Goal: Task Accomplishment & Management: Manage account settings

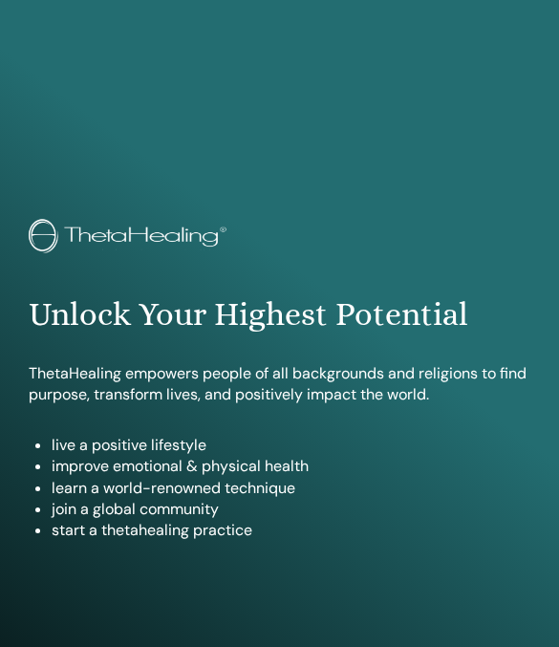
scroll to position [1017, 0]
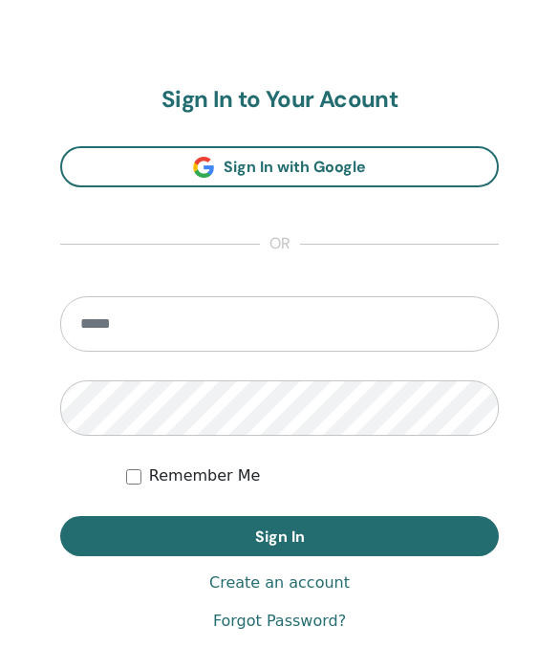
click at [249, 331] on input "email" at bounding box center [279, 323] width 439 height 55
type input "**********"
click at [272, 527] on span "Sign In" at bounding box center [280, 537] width 50 height 20
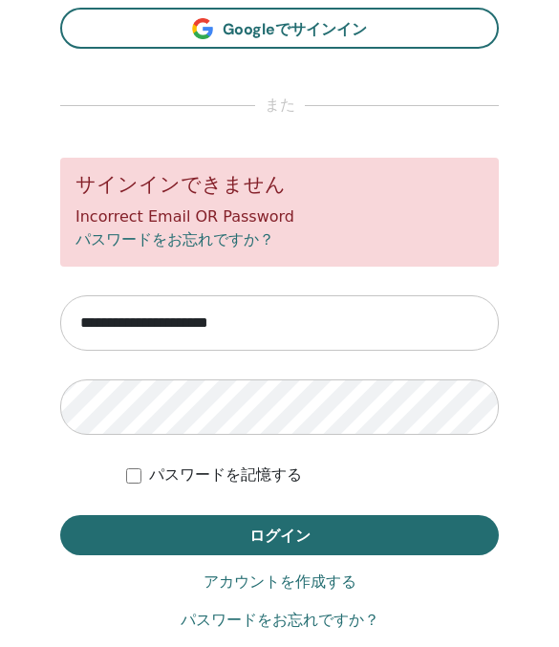
scroll to position [1086, 0]
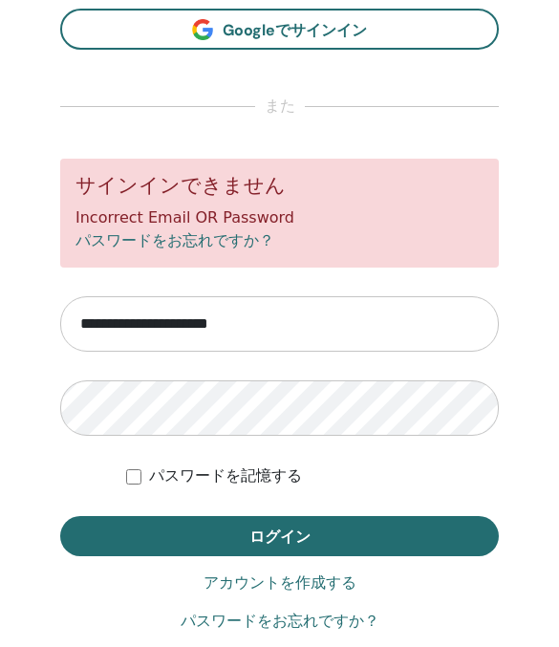
type input "**********"
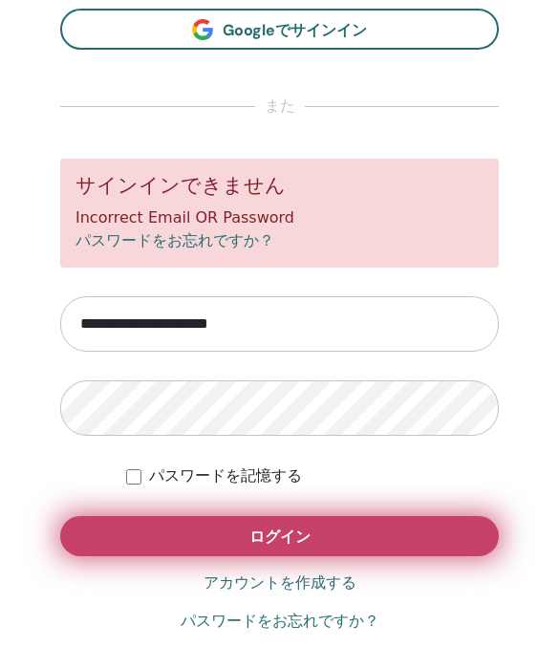
click at [324, 528] on button "ログイン" at bounding box center [279, 536] width 439 height 40
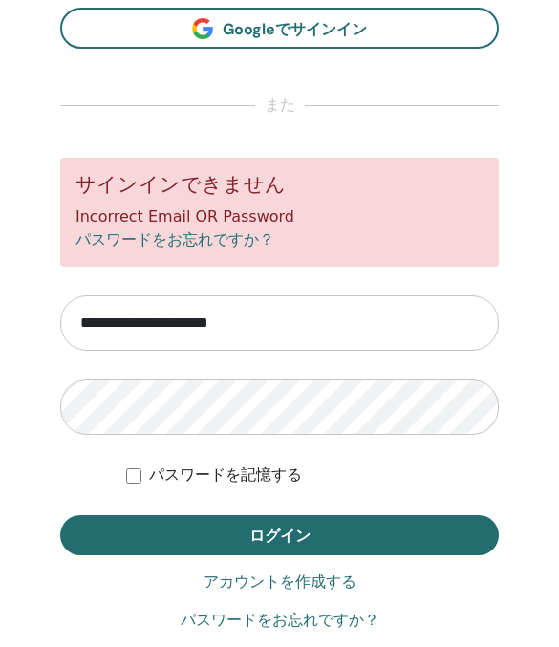
scroll to position [1086, 0]
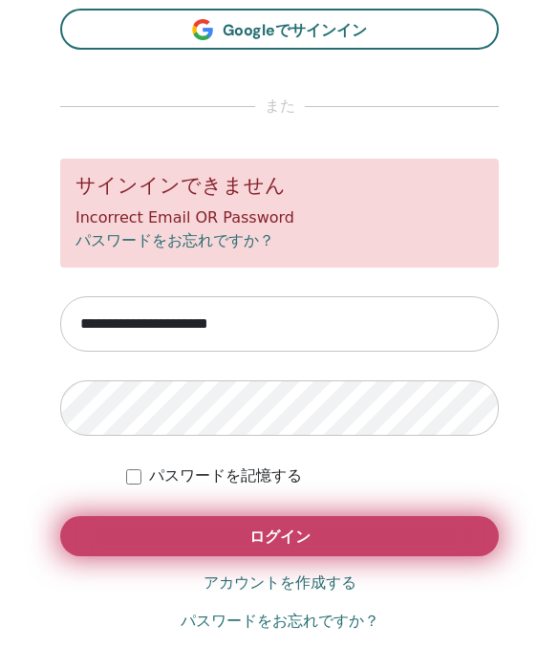
click at [246, 535] on button "ログイン" at bounding box center [279, 536] width 439 height 40
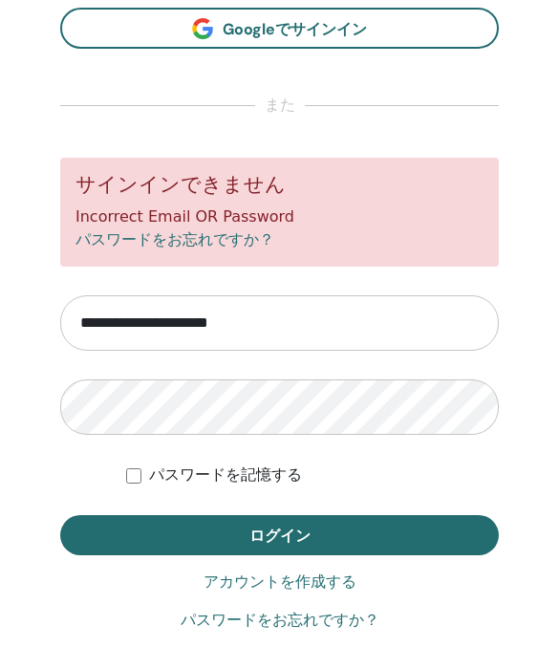
scroll to position [1086, 0]
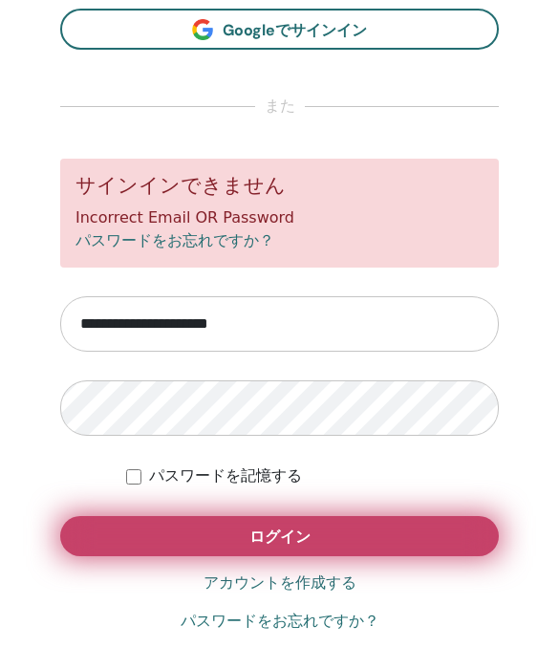
click at [282, 531] on span "ログイン" at bounding box center [279, 537] width 61 height 20
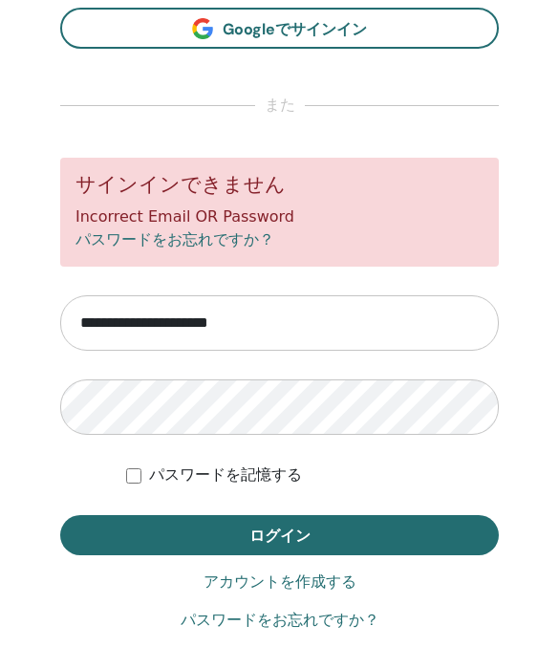
scroll to position [1086, 0]
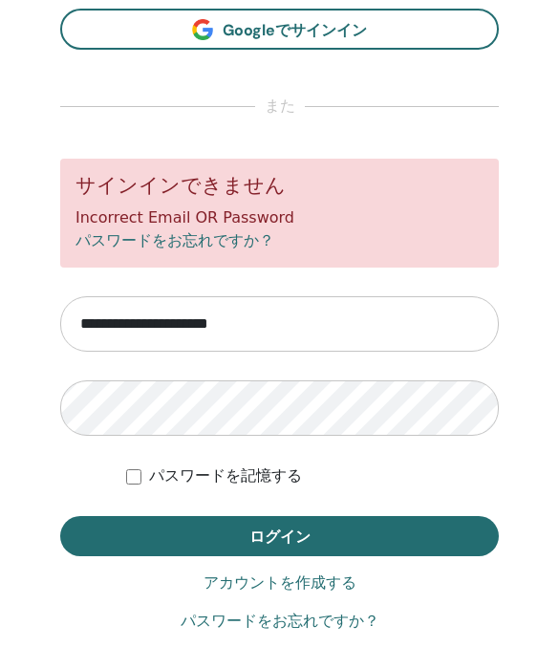
click at [212, 231] on link "パスワードをお忘れですか？" at bounding box center [175, 240] width 199 height 18
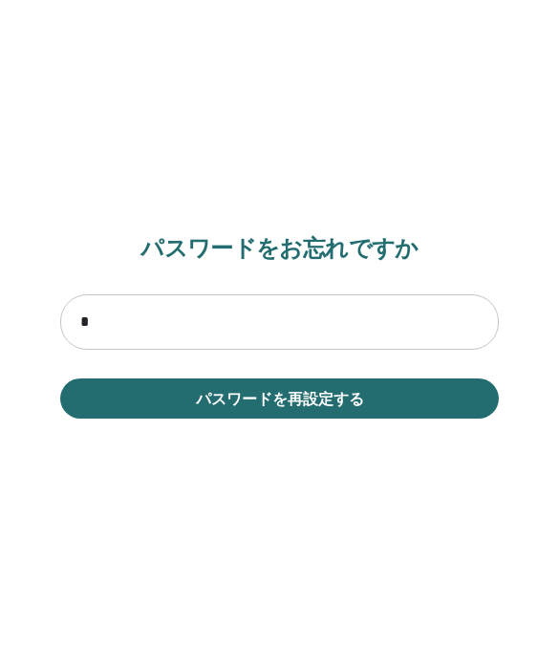
scroll to position [1049, 0]
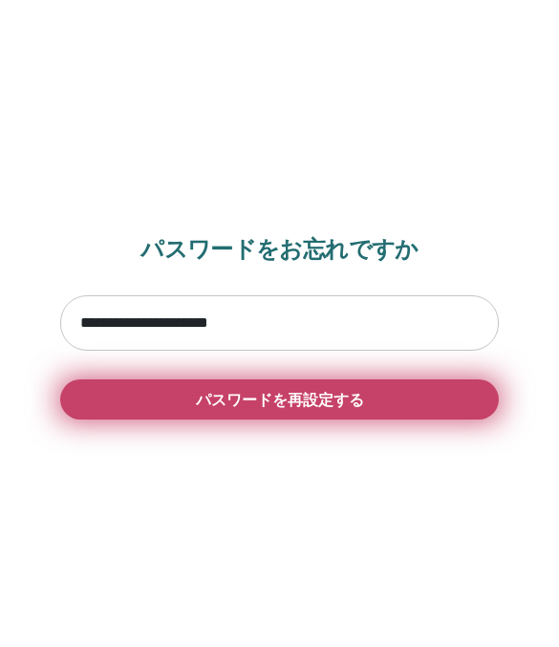
type input "**********"
click at [362, 394] on span "パスワードを再設定する" at bounding box center [280, 400] width 168 height 20
